Goal: Navigation & Orientation: Find specific page/section

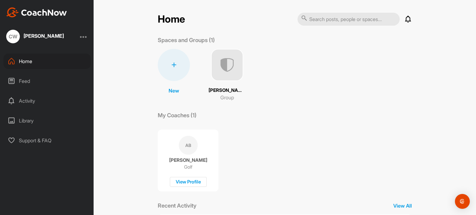
click at [348, 22] on input "text" at bounding box center [348, 19] width 102 height 13
click at [353, 20] on input "text" at bounding box center [348, 19] width 102 height 13
click at [222, 65] on img at bounding box center [227, 65] width 32 height 32
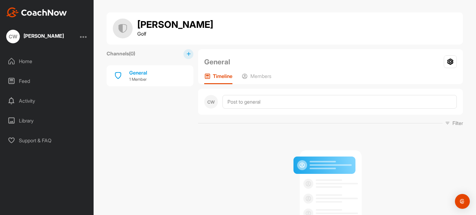
click at [217, 79] on p "Timeline" at bounding box center [223, 76] width 20 height 6
click at [218, 77] on p "Timeline" at bounding box center [223, 76] width 20 height 6
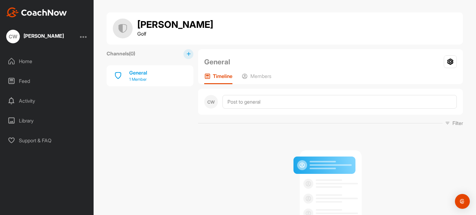
click at [129, 74] on div "General" at bounding box center [138, 72] width 18 height 7
click at [120, 27] on img at bounding box center [123, 29] width 20 height 20
click at [156, 27] on h1 "Don Hurter" at bounding box center [175, 25] width 76 height 11
click at [17, 59] on div "Home" at bounding box center [46, 61] width 87 height 15
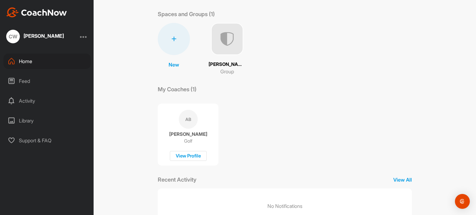
scroll to position [49, 0]
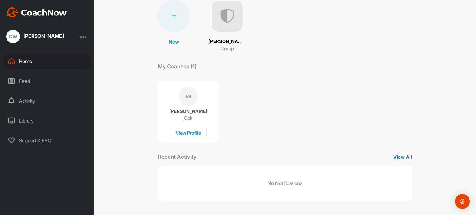
click at [403, 155] on p "View All" at bounding box center [402, 156] width 19 height 7
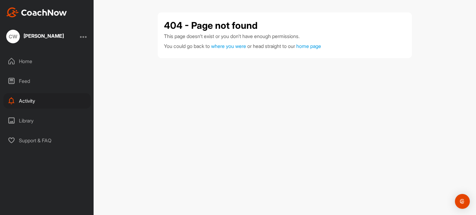
click at [19, 99] on div "Activity" at bounding box center [46, 100] width 87 height 15
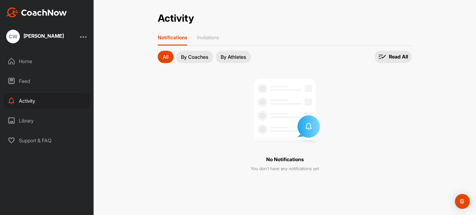
click at [196, 57] on p "By Coaches" at bounding box center [194, 57] width 27 height 5
click at [22, 120] on div "Library" at bounding box center [46, 120] width 87 height 15
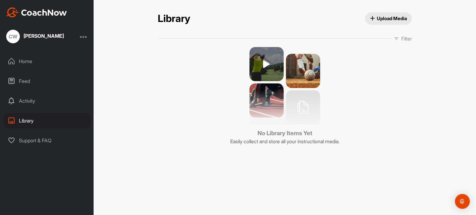
click at [33, 139] on div "Support & FAQ" at bounding box center [46, 140] width 87 height 15
click at [21, 63] on div "Home" at bounding box center [46, 61] width 87 height 15
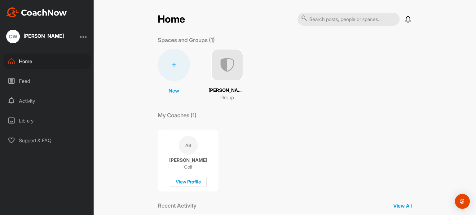
click at [15, 36] on div "CW" at bounding box center [13, 37] width 14 height 14
click at [335, 21] on input "text" at bounding box center [348, 19] width 102 height 13
type input "hurter"
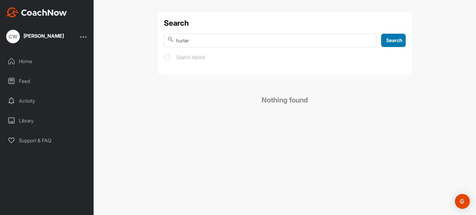
click at [393, 41] on span "Search" at bounding box center [394, 40] width 16 height 6
click at [196, 37] on input "hurter" at bounding box center [270, 41] width 213 height 14
type input "h"
click at [465, 203] on img "Open Intercom Messenger" at bounding box center [462, 202] width 8 height 8
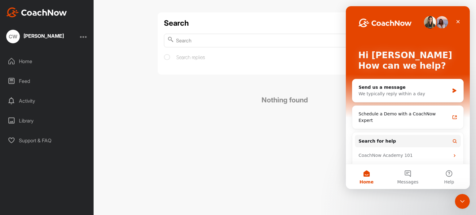
click at [259, 143] on div "Search Search Search replies Nothing found" at bounding box center [285, 107] width 382 height 215
click at [458, 18] on div "Close" at bounding box center [457, 21] width 11 height 11
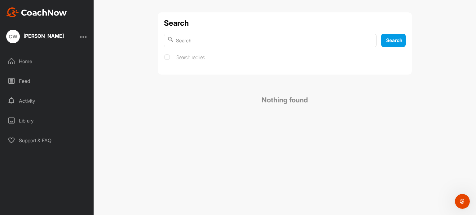
click at [26, 59] on div "Home" at bounding box center [46, 61] width 87 height 15
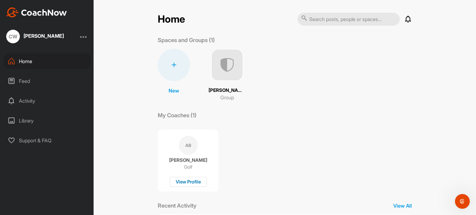
click at [189, 184] on div "View Profile" at bounding box center [188, 182] width 37 height 10
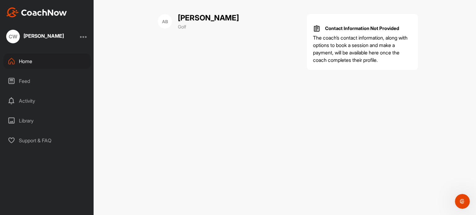
click at [13, 80] on icon at bounding box center [11, 80] width 7 height 7
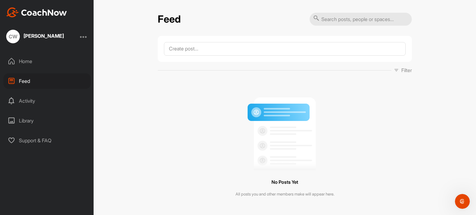
scroll to position [10, 0]
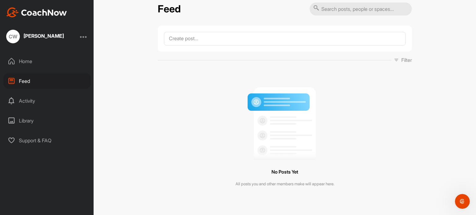
click at [32, 102] on div "Activity" at bounding box center [46, 100] width 87 height 15
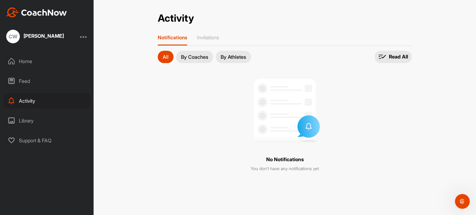
click at [200, 55] on p "By Coaches" at bounding box center [194, 57] width 27 height 5
click at [236, 55] on p "By Athletes" at bounding box center [233, 57] width 25 height 5
click at [207, 36] on p "Invitations" at bounding box center [208, 37] width 22 height 6
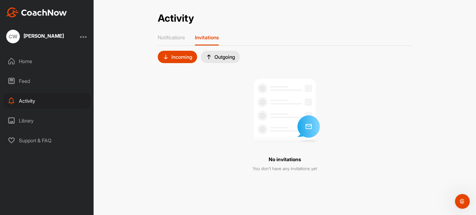
click at [184, 56] on div "Incoming" at bounding box center [177, 57] width 29 height 6
click at [23, 119] on div "Library" at bounding box center [46, 120] width 87 height 15
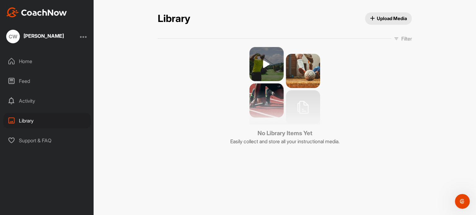
click at [385, 16] on span "Upload Media" at bounding box center [388, 18] width 37 height 7
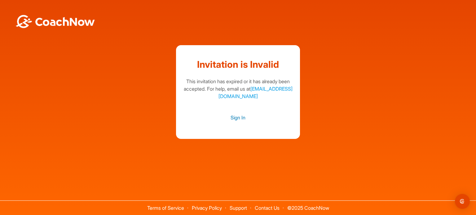
click at [238, 115] on link "Sign In" at bounding box center [238, 118] width 112 height 8
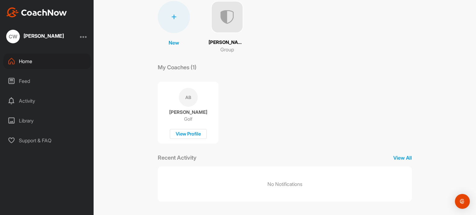
scroll to position [49, 0]
click at [172, 101] on div "AB Alexandra Braga Golf View Profile" at bounding box center [188, 112] width 61 height 62
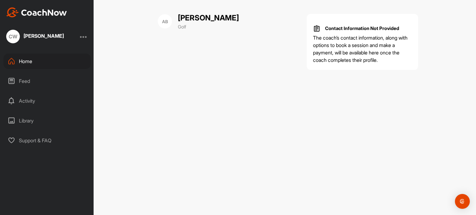
click at [12, 61] on icon at bounding box center [11, 61] width 7 height 7
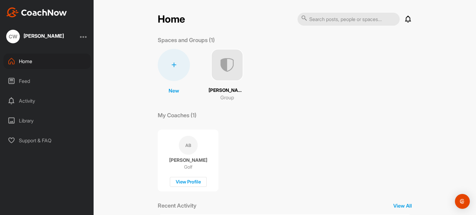
click at [26, 81] on div "Feed" at bounding box center [46, 80] width 87 height 15
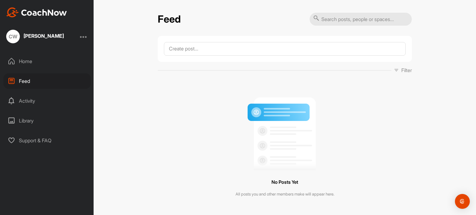
click at [19, 101] on div "Activity" at bounding box center [46, 100] width 87 height 15
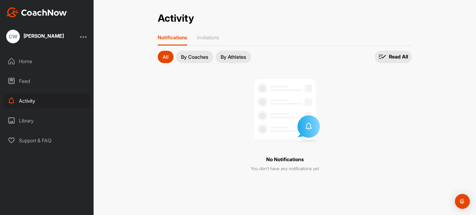
click at [195, 55] on p "By Coaches" at bounding box center [194, 57] width 27 height 5
click at [237, 56] on p "By Athletes" at bounding box center [233, 57] width 25 height 5
click at [166, 55] on p "All" at bounding box center [166, 57] width 6 height 5
click at [210, 37] on p "Invitations" at bounding box center [208, 37] width 22 height 6
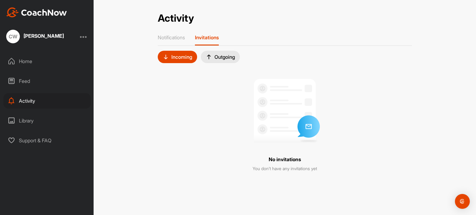
click at [176, 54] on div "Incoming" at bounding box center [177, 57] width 29 height 6
click at [179, 60] on div "Incoming" at bounding box center [177, 57] width 39 height 12
click at [173, 39] on p "Notifications" at bounding box center [171, 37] width 27 height 6
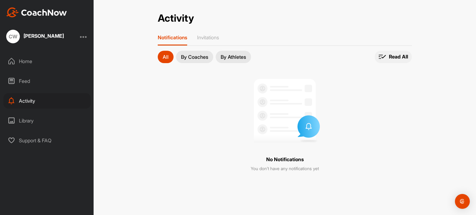
click at [394, 54] on p "Read All" at bounding box center [398, 57] width 19 height 7
click at [25, 62] on div "Home" at bounding box center [46, 61] width 87 height 15
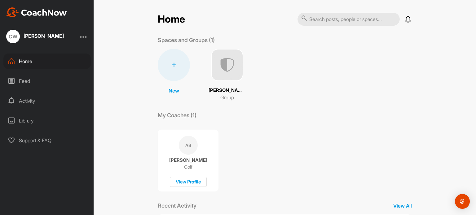
click at [85, 33] on div at bounding box center [83, 36] width 7 height 7
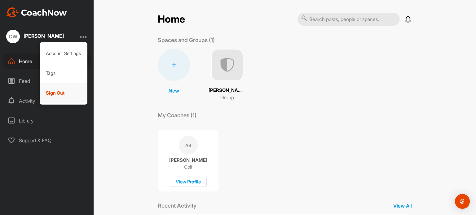
click at [54, 94] on div "Sign Out" at bounding box center [64, 93] width 48 height 20
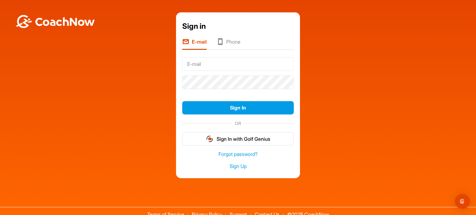
type input "cwoolley@stcharlestown.com"
drag, startPoint x: 205, startPoint y: 89, endPoint x: 388, endPoint y: 150, distance: 192.7
click at [388, 150] on div "Sign in E-mail Phone cwoolley@stcharlestown.com Sign In OR Sign In with Golf Ge…" at bounding box center [238, 95] width 470 height 166
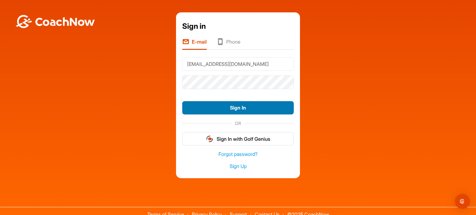
click at [238, 109] on button "Sign In" at bounding box center [238, 107] width 112 height 13
